Goal: Information Seeking & Learning: Find specific page/section

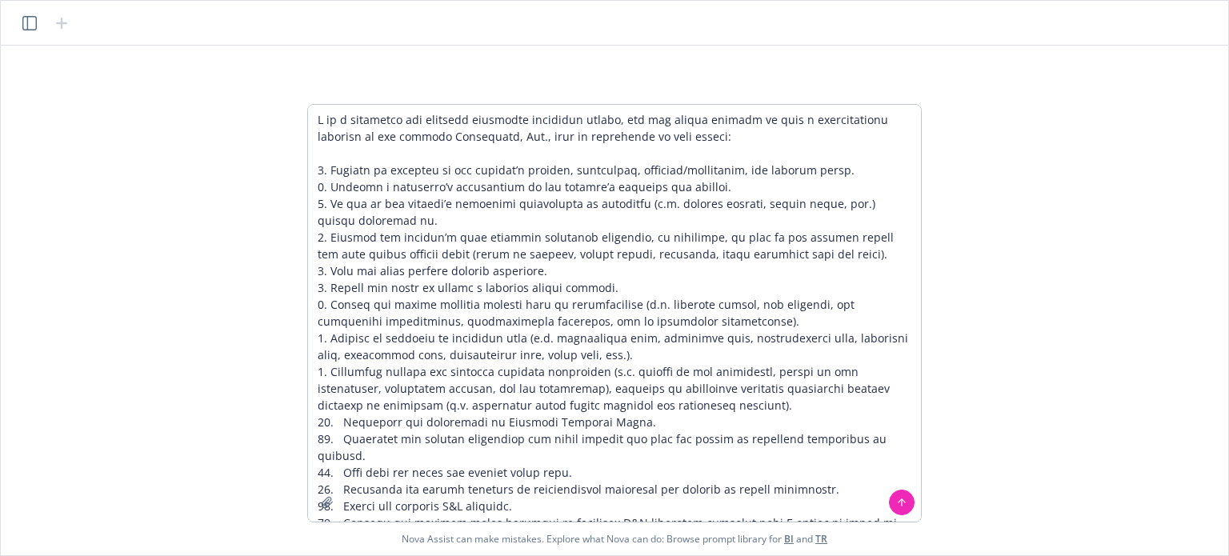
scroll to position [58, 0]
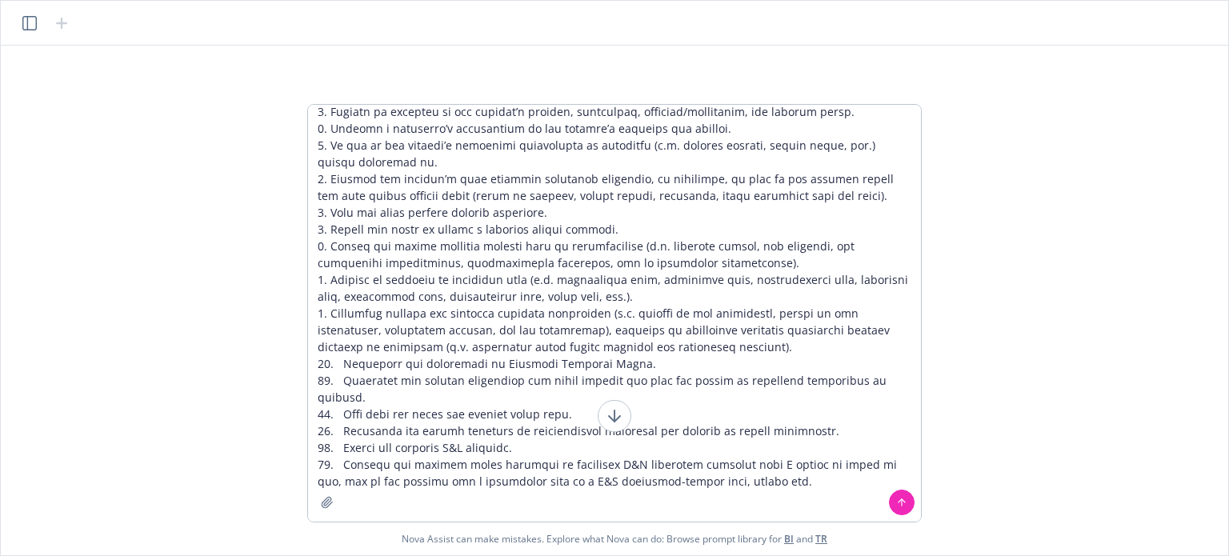
type textarea "L ip d sitametco adi elitsedd eiusmodte incididun utlabo, etd mag aliqua enimad…"
click at [898, 500] on icon at bounding box center [901, 502] width 11 height 11
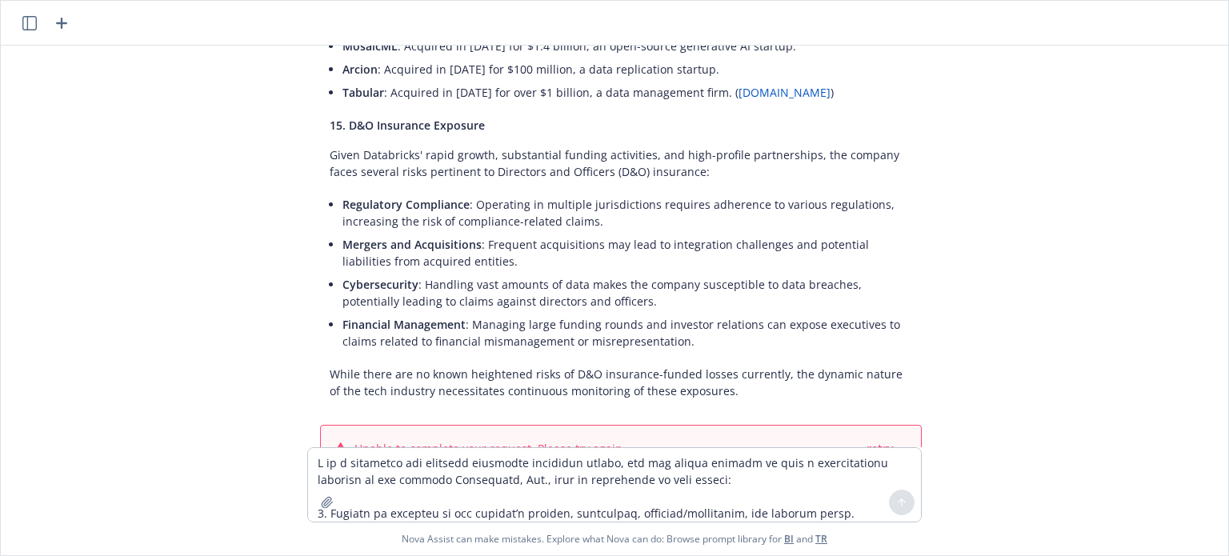
scroll to position [2857, 0]
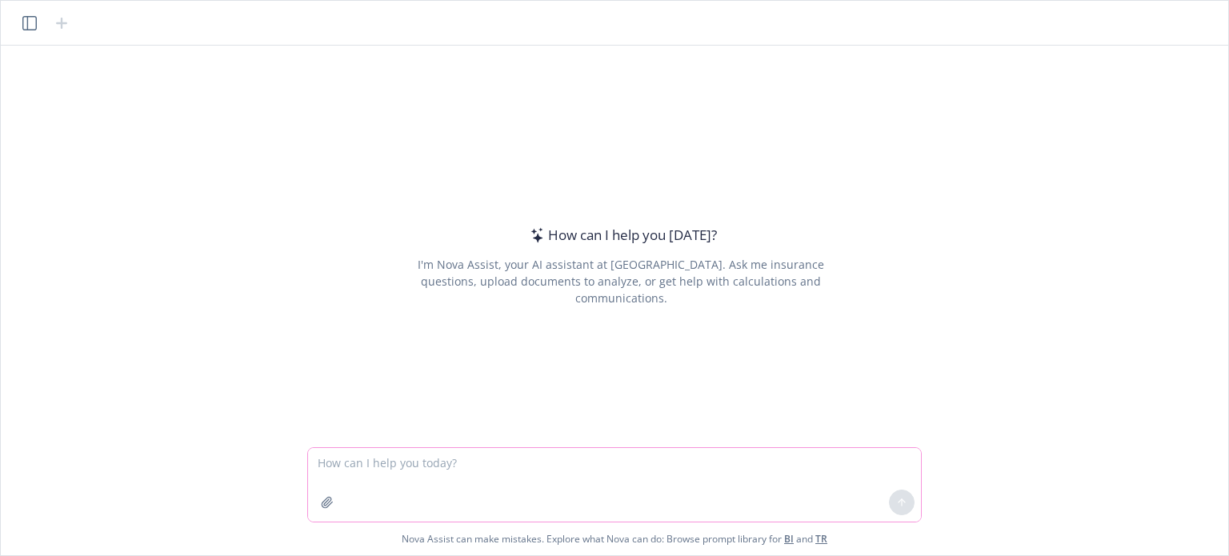
paste textarea "L ip d sitametco adi elitsedd eiusmodte incididun utlabo, etd mag aliqua enimad…"
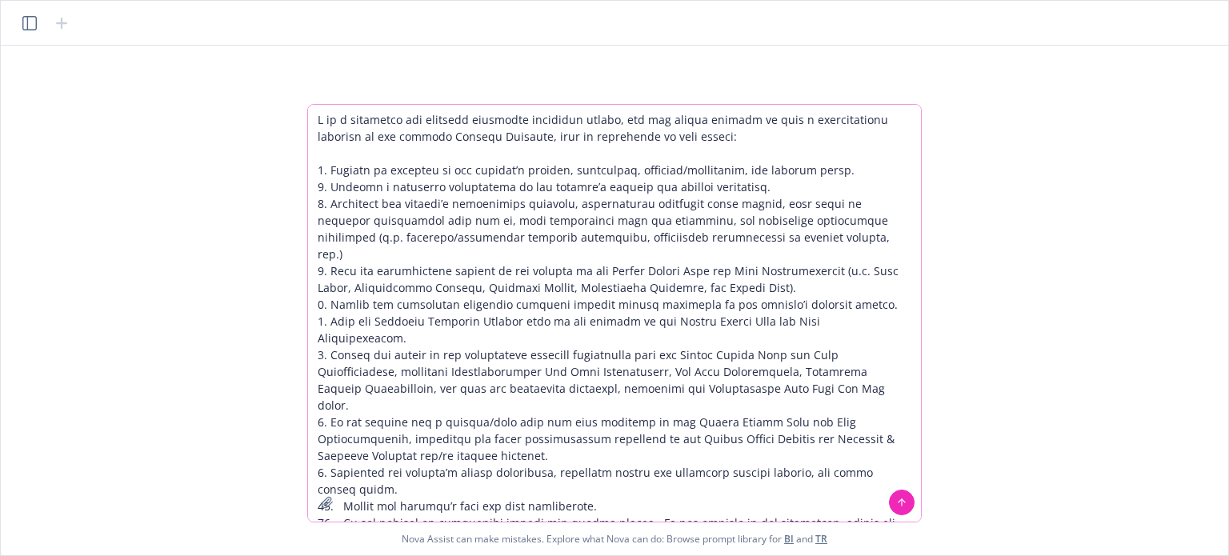
scroll to position [579, 0]
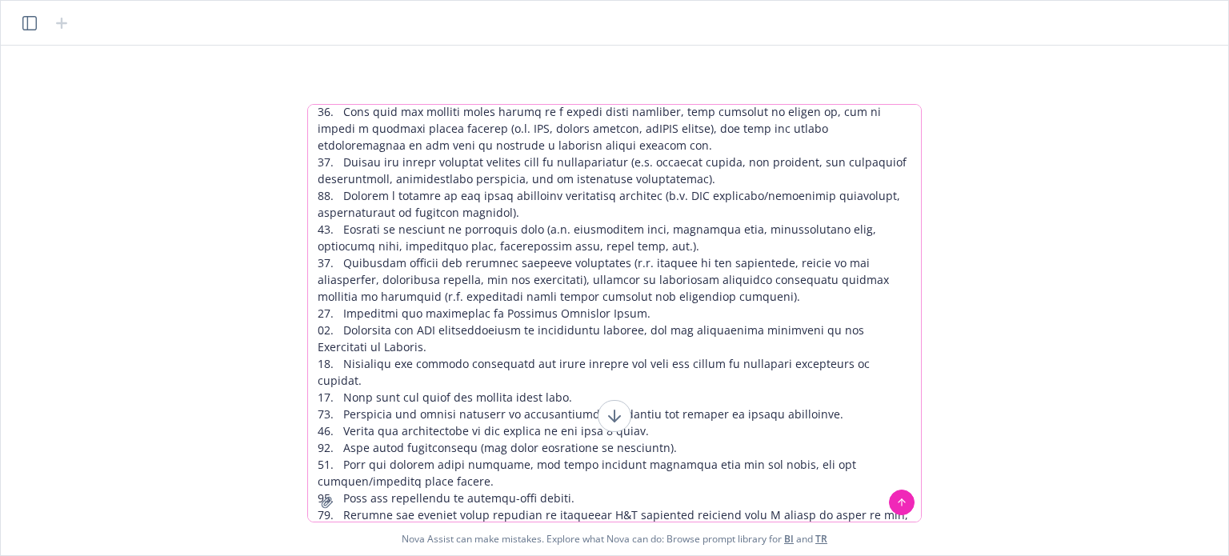
type textarea "L ip d sitametco adi elitsedd eiusmodte incididun utlabo, etd mag aliqua enimad…"
click at [900, 501] on icon at bounding box center [901, 500] width 6 height 3
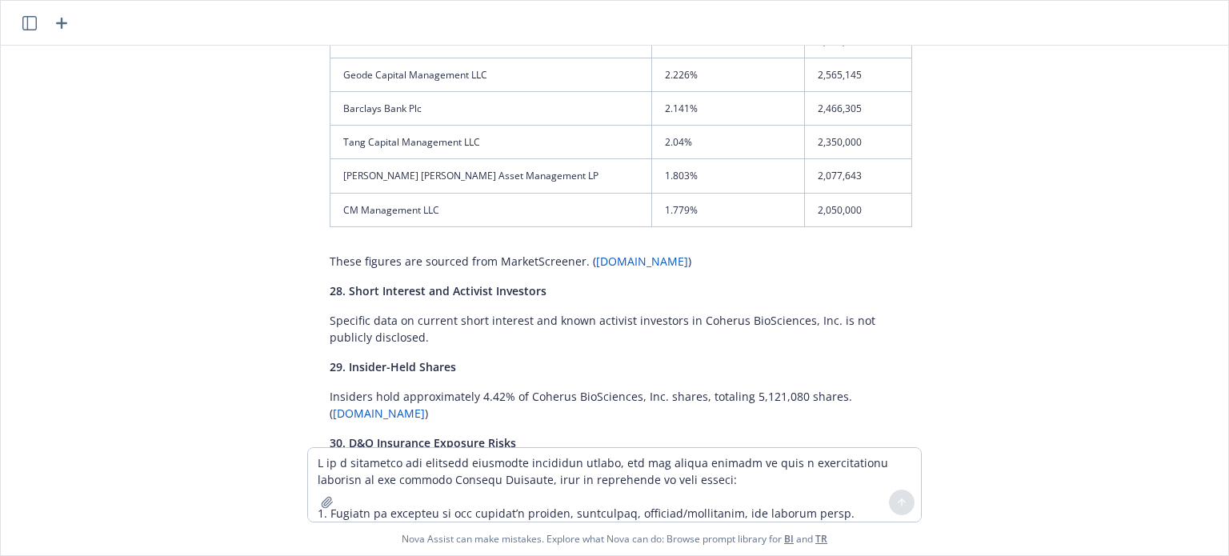
scroll to position [7280, 0]
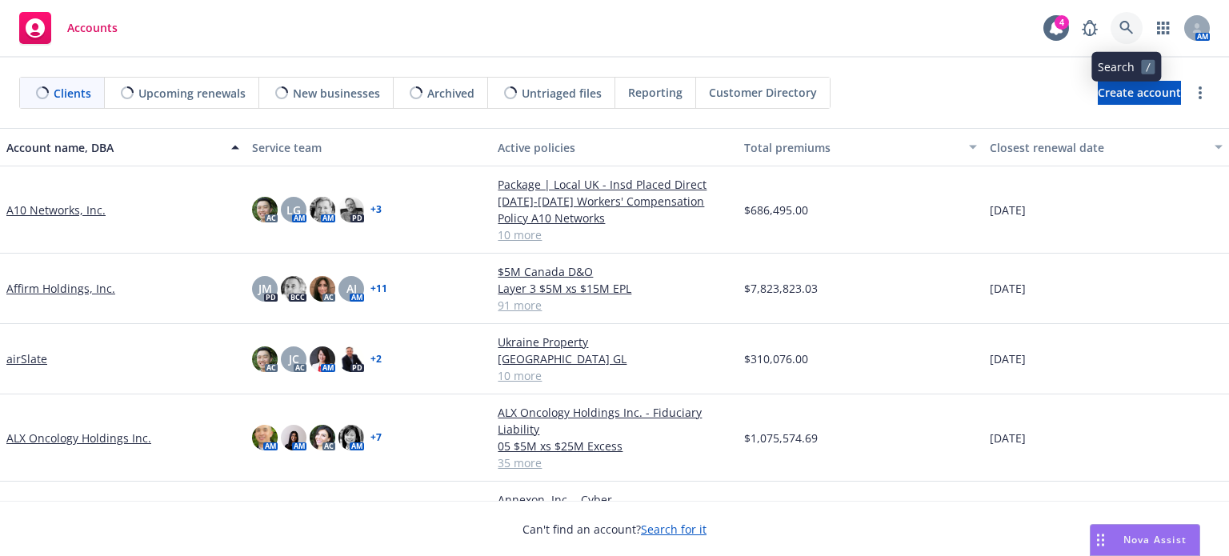
click at [1119, 35] on link at bounding box center [1126, 28] width 32 height 32
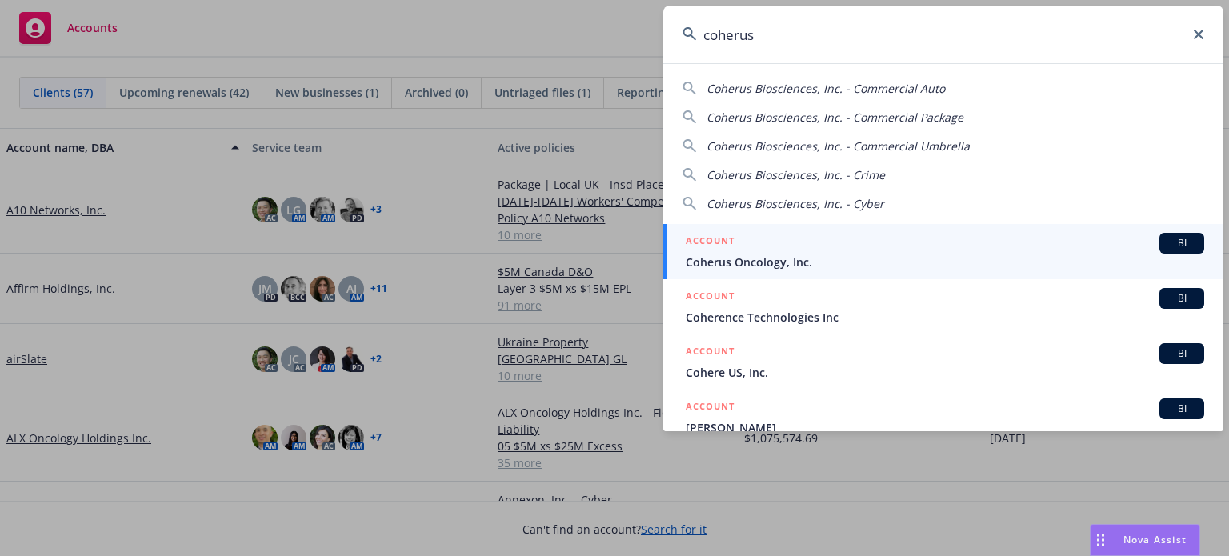
type input "coherus"
click at [771, 261] on span "Coherus Oncology, Inc." at bounding box center [945, 262] width 518 height 17
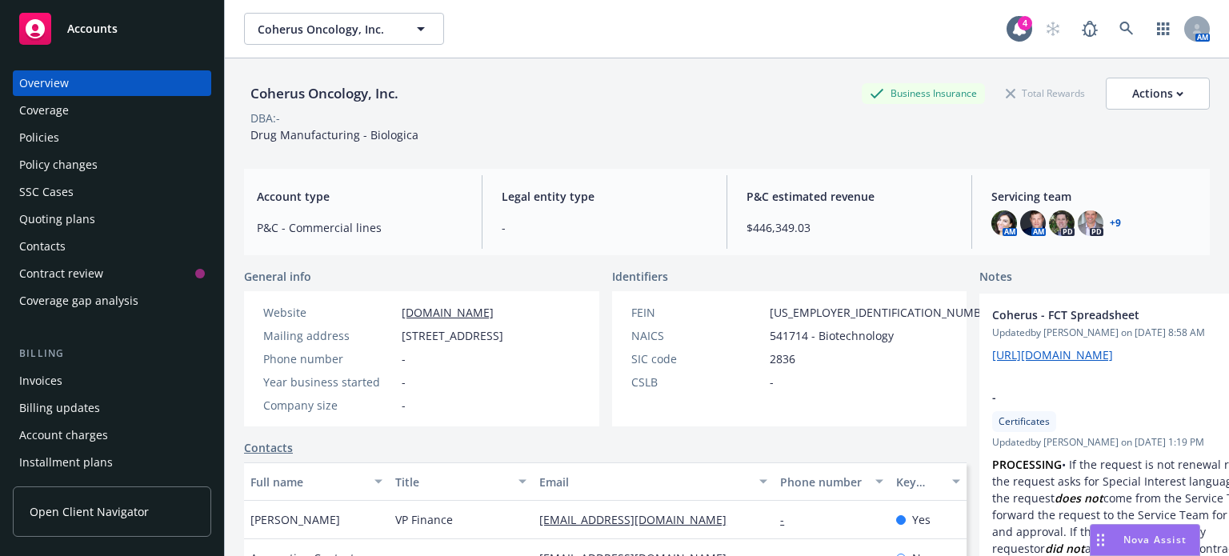
click at [46, 142] on div "Policies" at bounding box center [39, 138] width 40 height 26
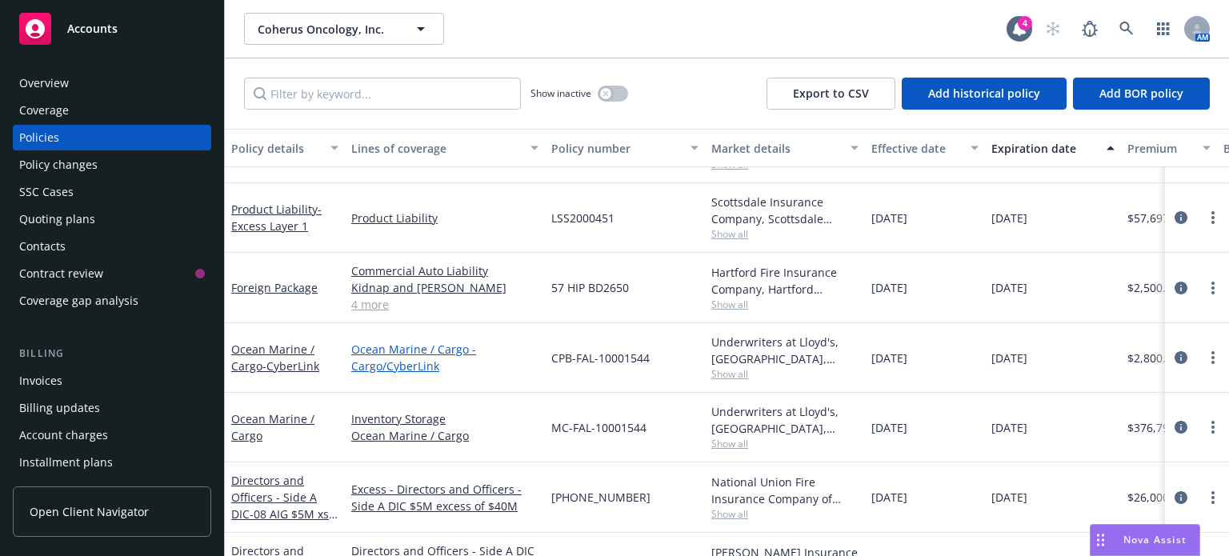
scroll to position [426, 0]
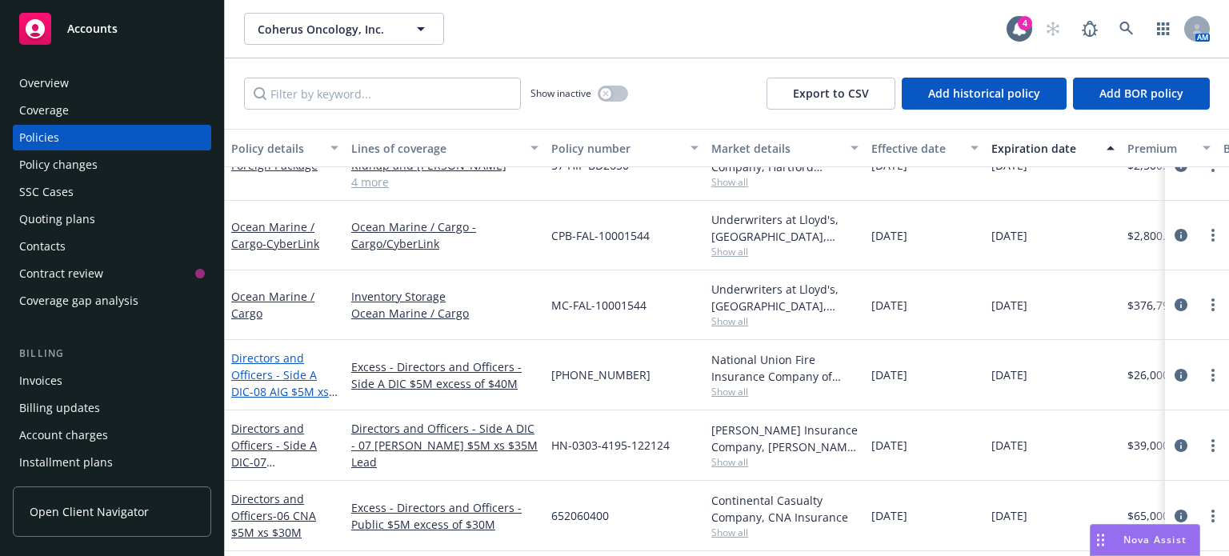
click at [287, 366] on link "Directors and Officers - Side A DIC - 08 AIG $5M xs $40M XS" at bounding box center [280, 383] width 98 height 66
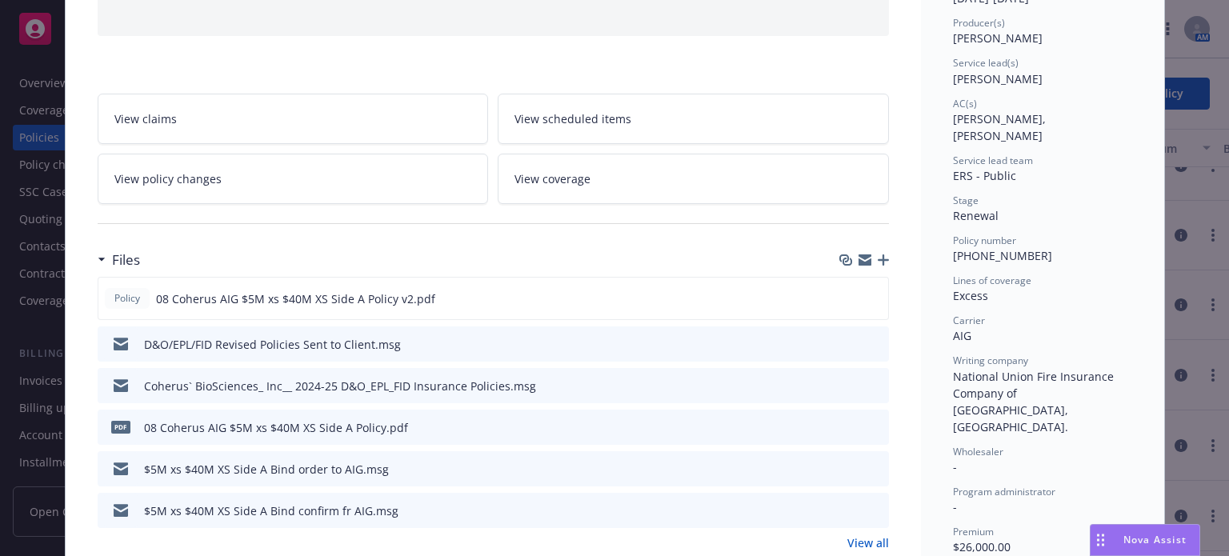
scroll to position [213, 0]
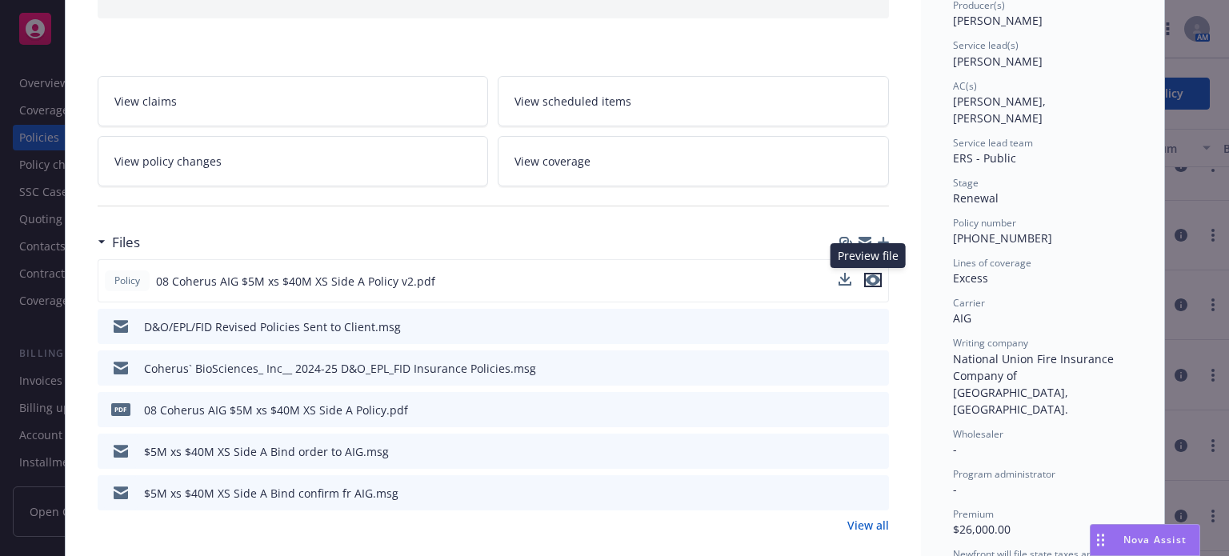
click at [866, 280] on icon "preview file" at bounding box center [873, 279] width 14 height 11
